Goal: Task Accomplishment & Management: Use online tool/utility

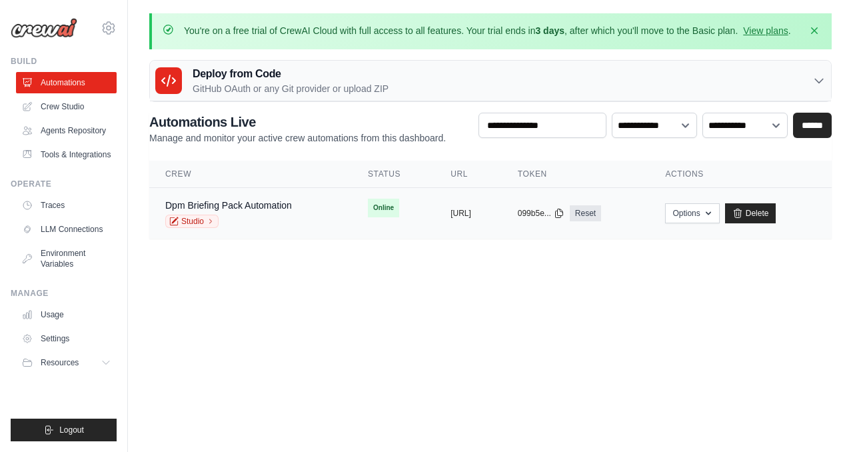
click at [282, 215] on div "Studio" at bounding box center [228, 221] width 127 height 13
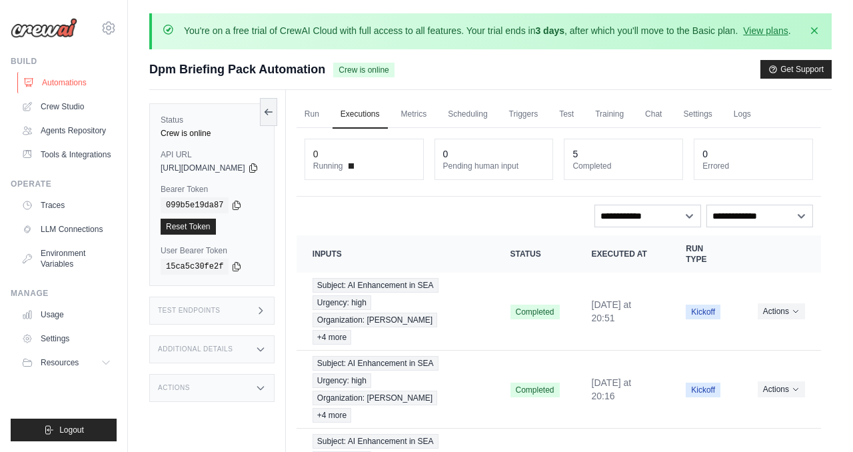
click at [81, 83] on link "Automations" at bounding box center [67, 82] width 101 height 21
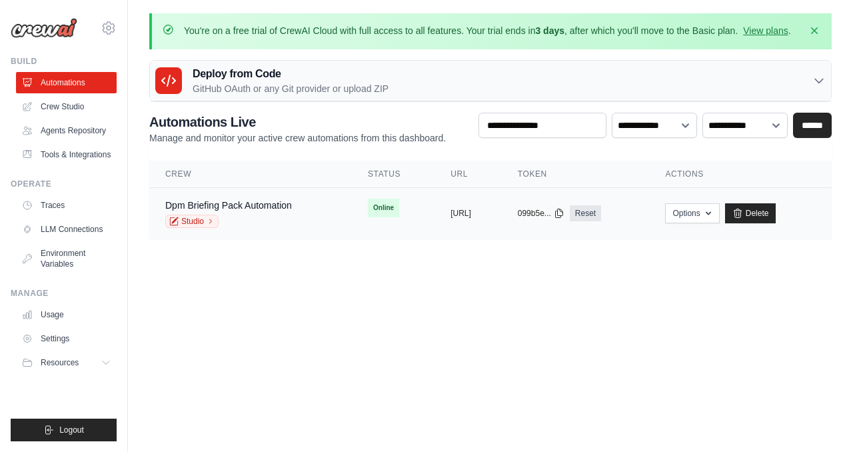
click at [267, 212] on div "Dpm Briefing Pack Automation Studio" at bounding box center [228, 213] width 127 height 29
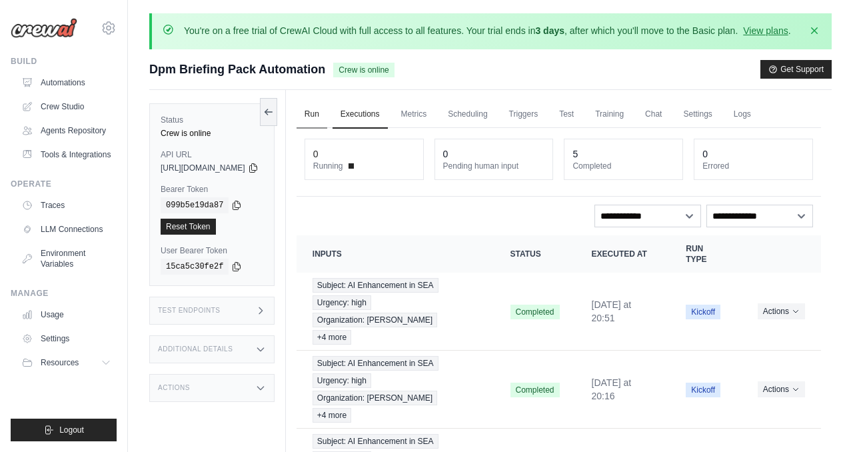
click at [327, 106] on link "Run" at bounding box center [312, 115] width 31 height 28
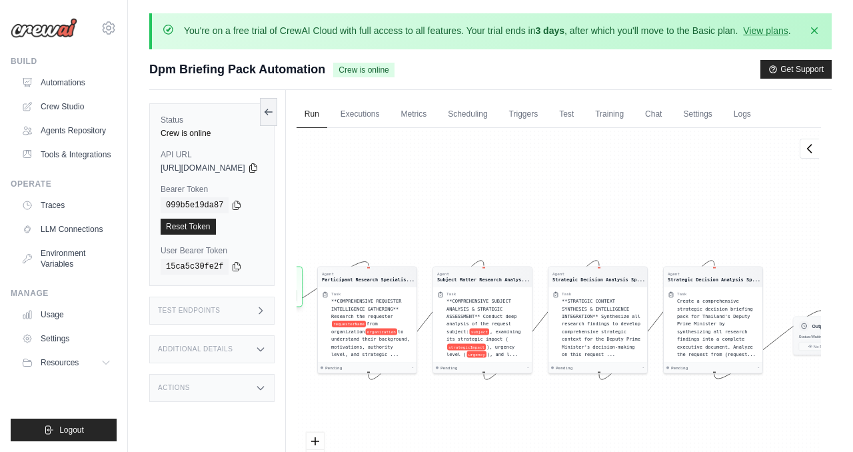
drag, startPoint x: 435, startPoint y: 203, endPoint x: 677, endPoint y: 82, distance: 270.4
click at [678, 82] on div "Submit a support request Describe your issue or question * Please be specific a…" at bounding box center [490, 301] width 683 height 482
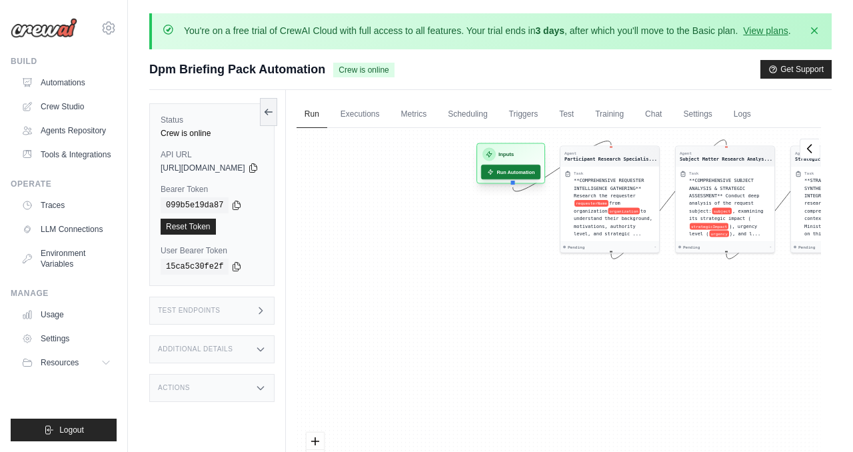
click at [541, 175] on button "Run Automation" at bounding box center [510, 172] width 59 height 15
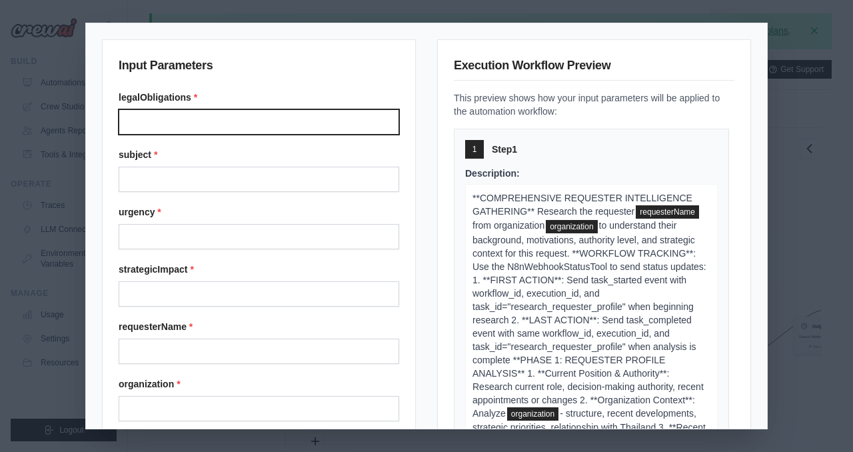
click at [241, 120] on input "Legalobligations" at bounding box center [259, 121] width 281 height 25
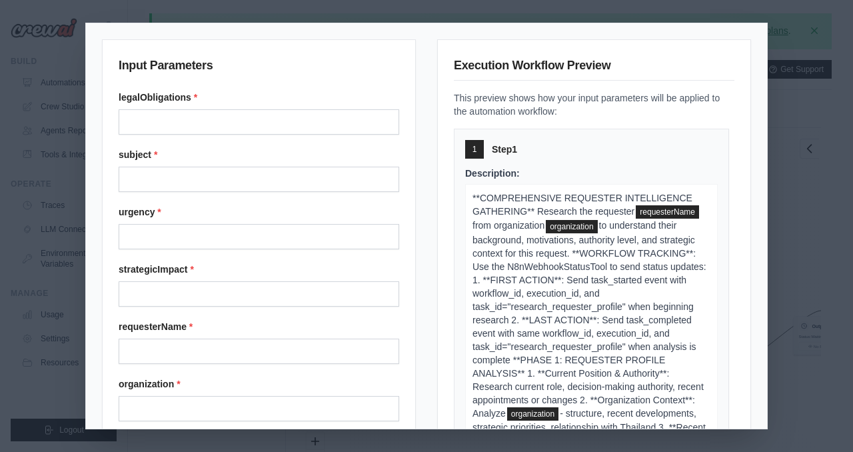
click at [247, 98] on label "legalObligations *" at bounding box center [259, 97] width 281 height 13
click at [247, 109] on input "Legalobligations" at bounding box center [259, 121] width 281 height 25
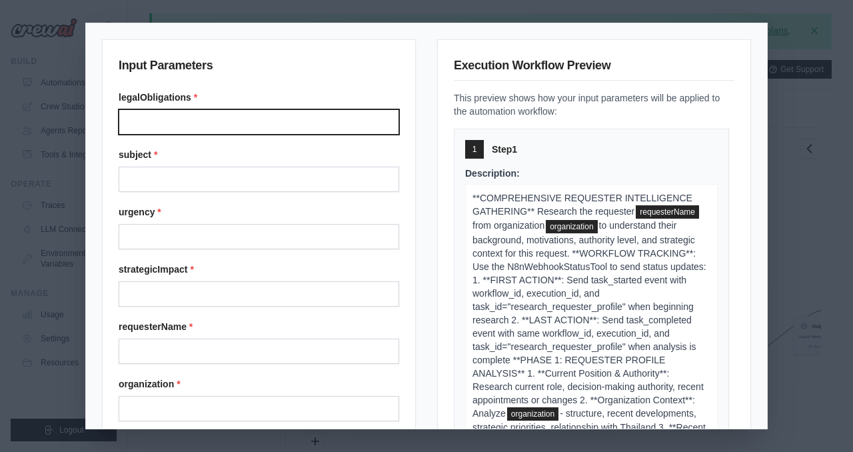
scroll to position [146, 0]
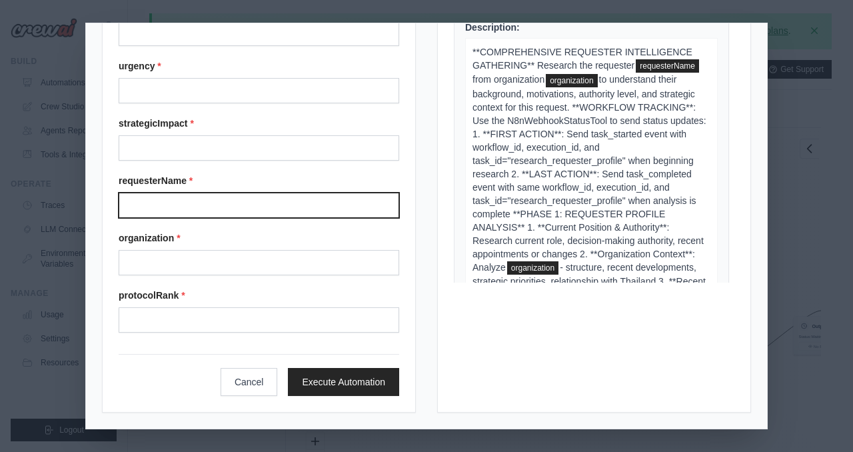
click at [245, 201] on input "Requestername" at bounding box center [259, 205] width 281 height 25
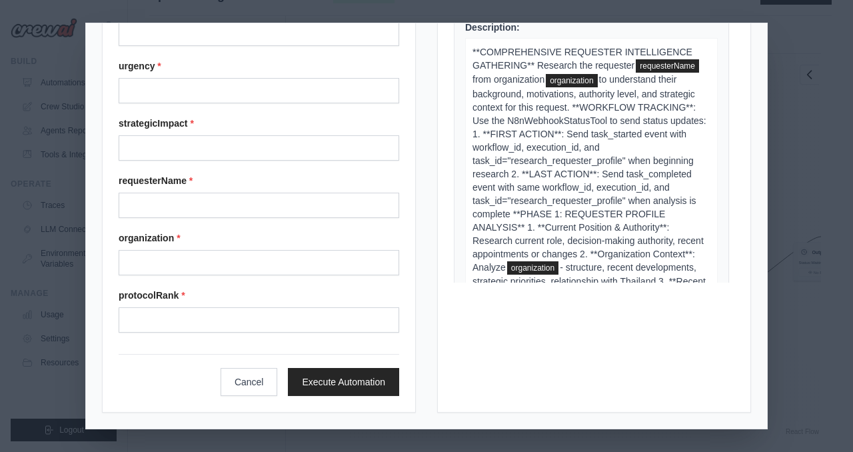
click at [227, 174] on label "requesterName *" at bounding box center [259, 180] width 281 height 13
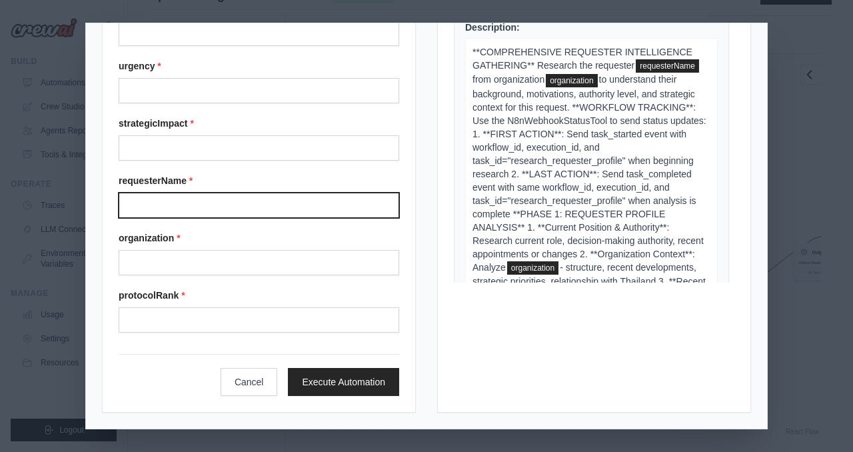
click at [227, 193] on input "Requestername" at bounding box center [259, 205] width 281 height 25
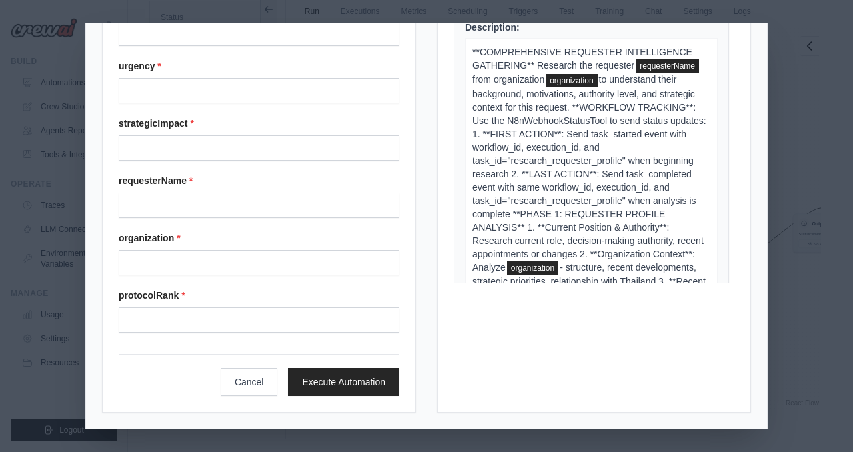
click at [281, 299] on label "protocolRank *" at bounding box center [259, 295] width 281 height 13
click at [281, 307] on input "Protocolrank" at bounding box center [259, 319] width 281 height 25
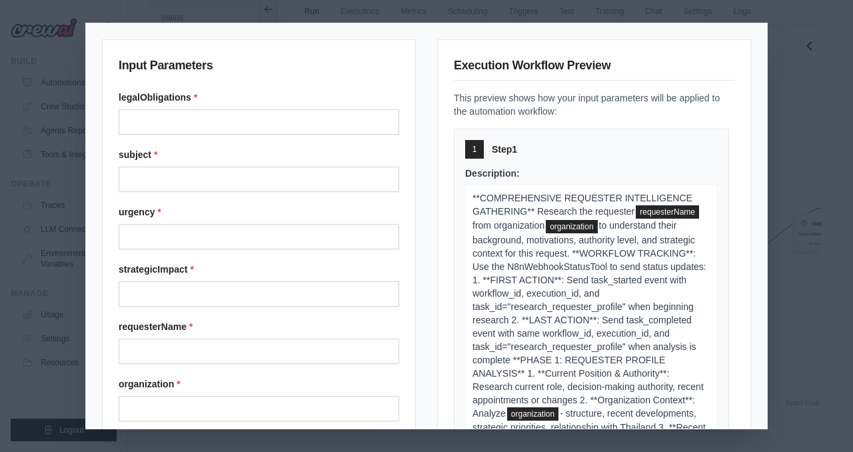
click at [791, 101] on div "Input Parameters legalObligations * subject * urgency * strategicImpact * reque…" at bounding box center [426, 226] width 853 height 452
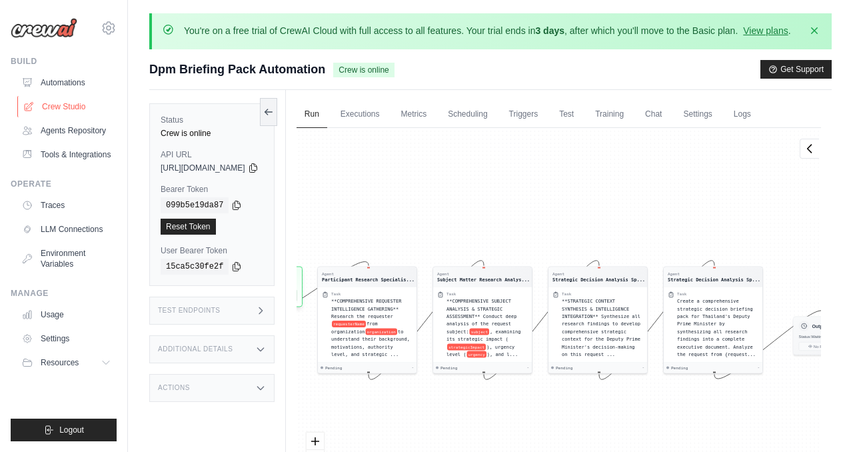
click at [83, 105] on link "Crew Studio" at bounding box center [67, 106] width 101 height 21
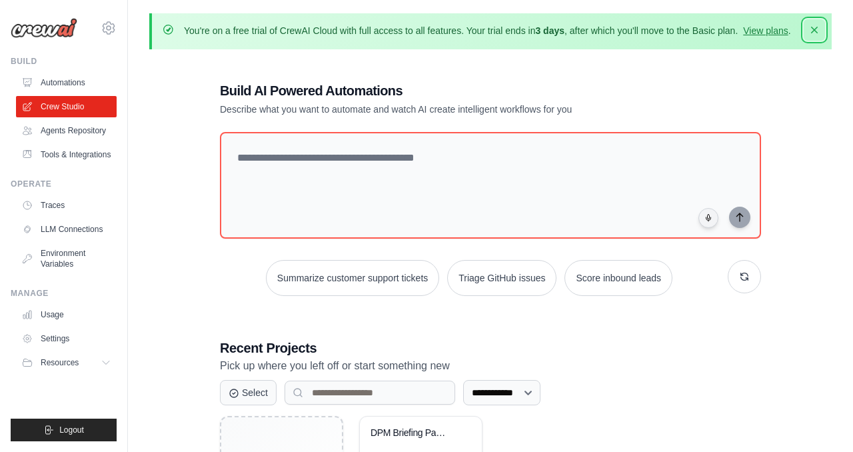
click at [817, 27] on icon "button" at bounding box center [814, 30] width 7 height 7
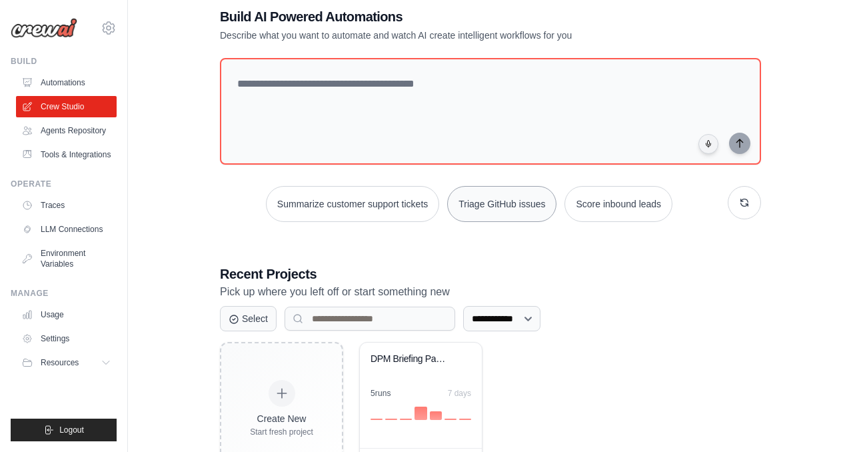
scroll to position [33, 0]
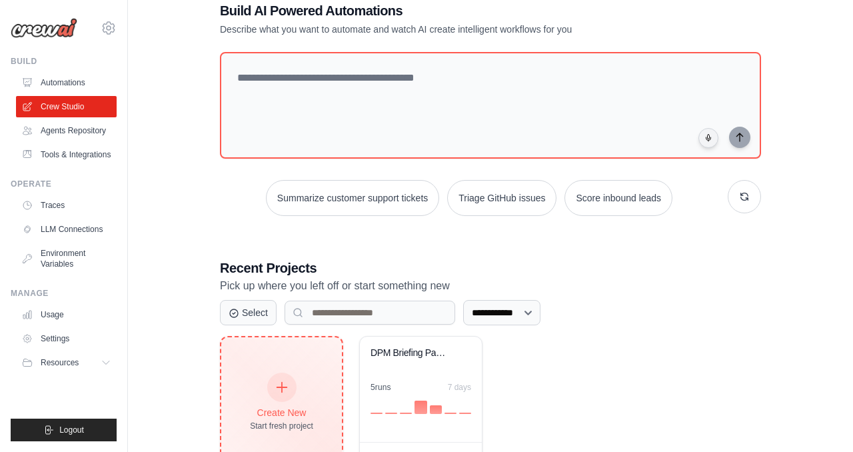
click at [311, 385] on div "Create New Start fresh project" at bounding box center [281, 402] width 63 height 57
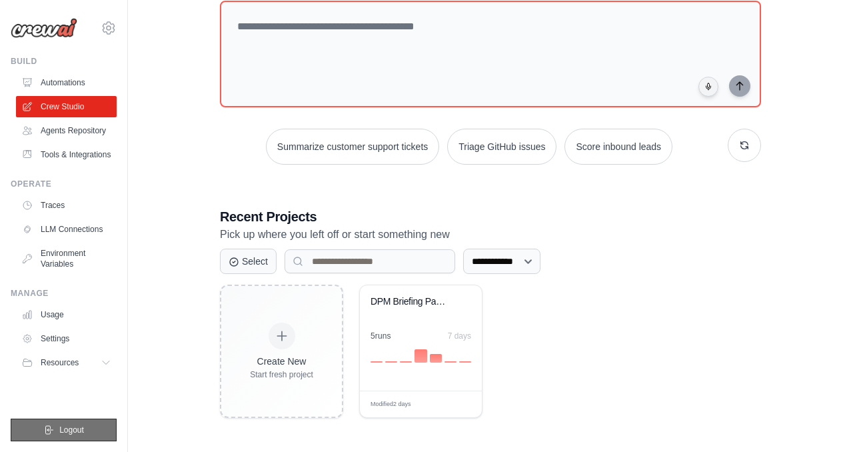
click at [24, 433] on button "Logout" at bounding box center [64, 430] width 106 height 23
click at [63, 425] on span "Logout" at bounding box center [71, 430] width 25 height 11
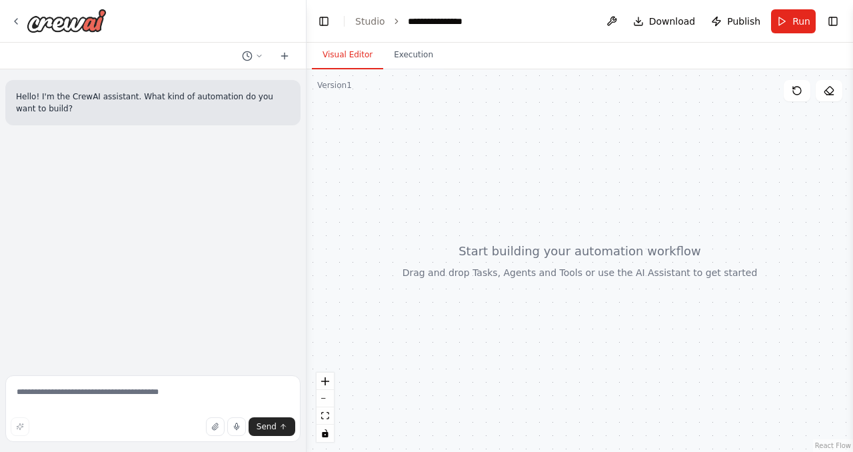
click at [58, 426] on div "Send" at bounding box center [153, 426] width 285 height 19
click at [121, 407] on textarea at bounding box center [152, 408] width 295 height 67
click at [150, 427] on div "Send" at bounding box center [153, 426] width 285 height 19
click at [144, 407] on textarea at bounding box center [152, 408] width 295 height 67
type textarea "**"
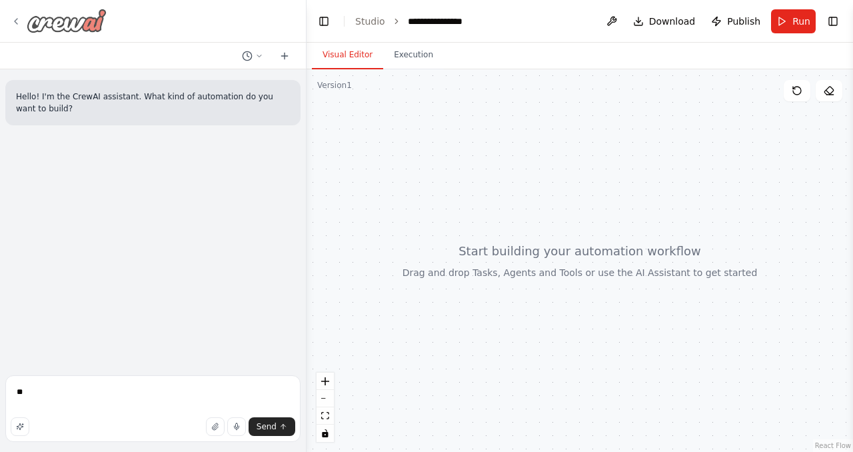
click at [25, 23] on div at bounding box center [59, 21] width 96 height 24
